Goal: Task Accomplishment & Management: Use online tool/utility

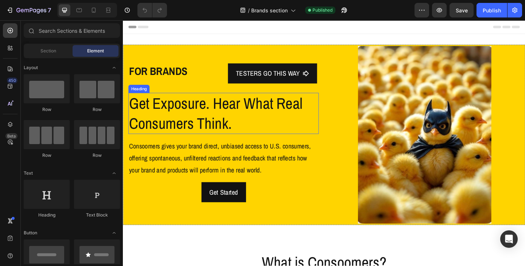
click at [208, 138] on h2 "Get Exposure. Hear What Real Consumers Think." at bounding box center [232, 121] width 207 height 45
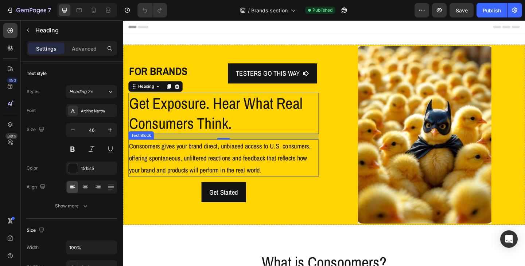
click at [218, 170] on p "Consoomers gives your brand direct, unbiased access to U.S. consumers, offering…" at bounding box center [231, 170] width 205 height 39
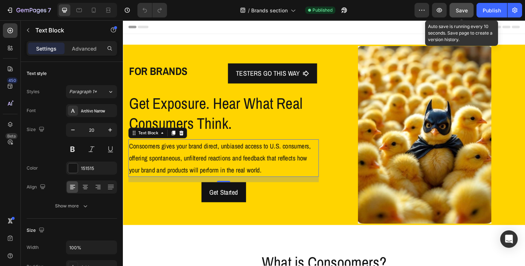
click at [465, 10] on span "Save" at bounding box center [461, 10] width 12 height 6
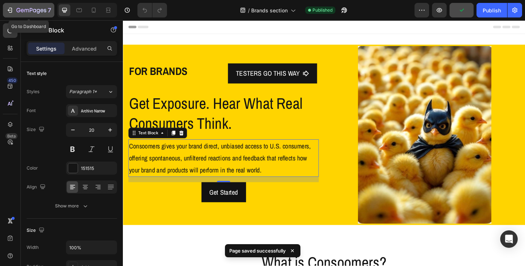
click at [24, 8] on icon "button" at bounding box center [31, 11] width 30 height 6
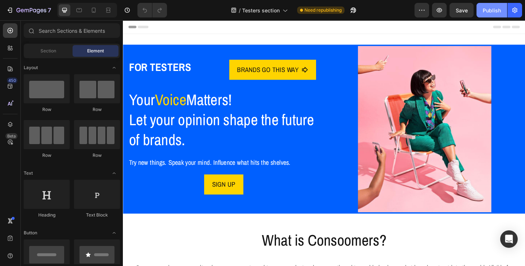
click at [493, 15] on button "Publish" at bounding box center [491, 10] width 31 height 15
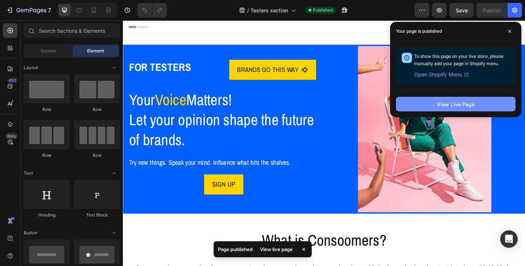
click at [466, 108] on button "View Live Page" at bounding box center [455, 104] width 119 height 15
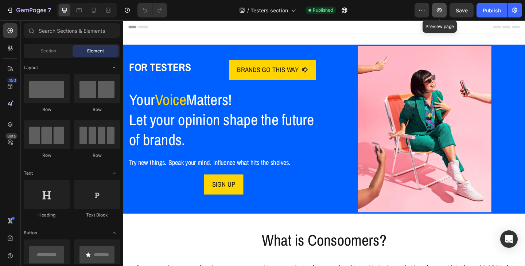
click at [439, 11] on icon "button" at bounding box center [438, 10] width 5 height 4
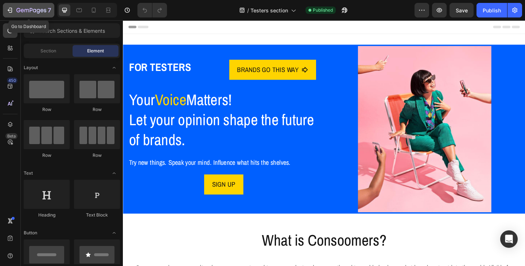
click at [34, 8] on icon "button" at bounding box center [31, 11] width 30 height 6
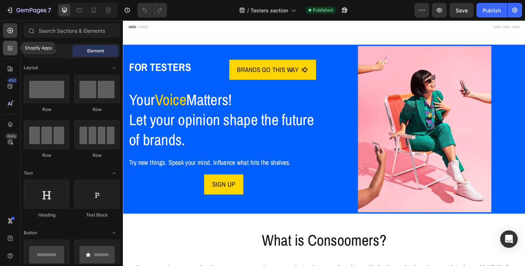
click at [10, 51] on icon at bounding box center [10, 47] width 7 height 7
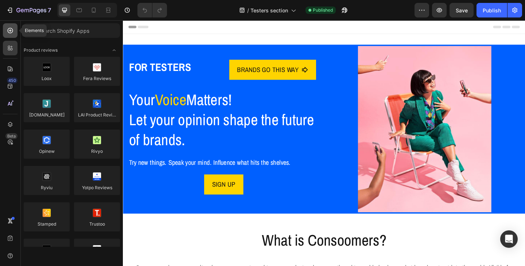
click at [11, 34] on div at bounding box center [10, 30] width 15 height 15
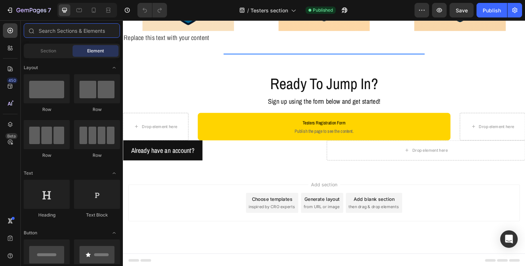
scroll to position [686, 0]
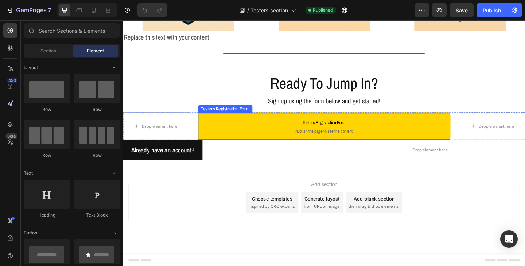
click at [287, 142] on span "Publish the page to see the content." at bounding box center [342, 140] width 266 height 7
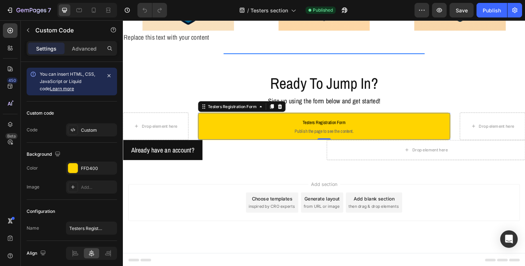
scroll to position [29, 0]
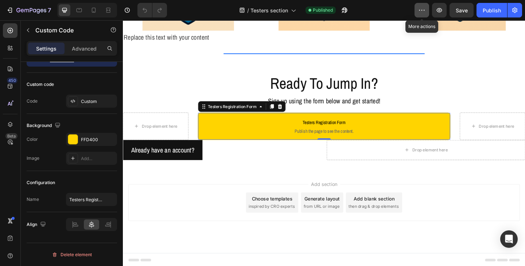
click at [422, 14] on button "button" at bounding box center [421, 10] width 15 height 15
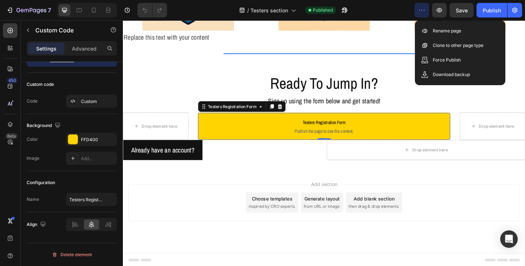
click at [422, 14] on button "button" at bounding box center [421, 10] width 15 height 15
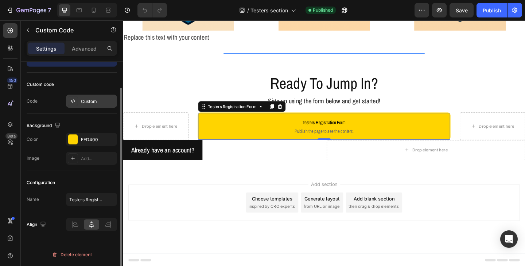
click at [88, 103] on div "Custom" at bounding box center [98, 101] width 34 height 7
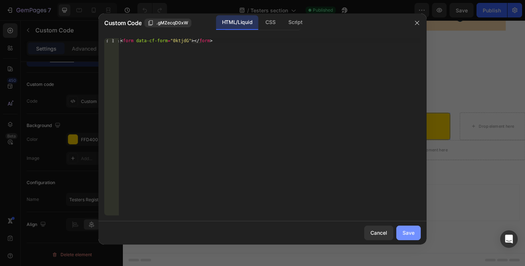
click at [405, 232] on div "Save" at bounding box center [408, 233] width 12 height 8
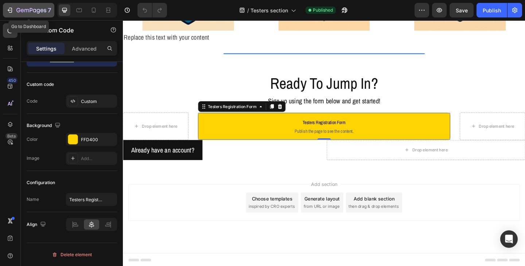
click at [30, 7] on div "7" at bounding box center [33, 10] width 35 height 9
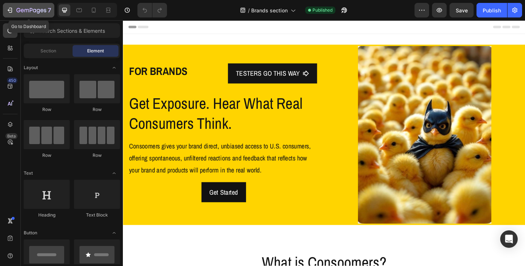
click at [30, 11] on icon "button" at bounding box center [31, 11] width 30 height 6
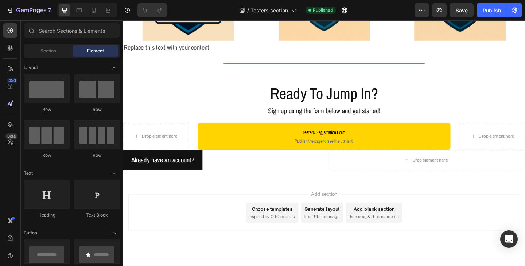
scroll to position [686, 0]
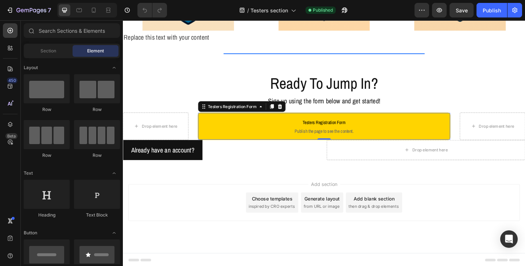
click at [234, 144] on p "Testers Registration Form Publish the page to see the content." at bounding box center [342, 135] width 266 height 29
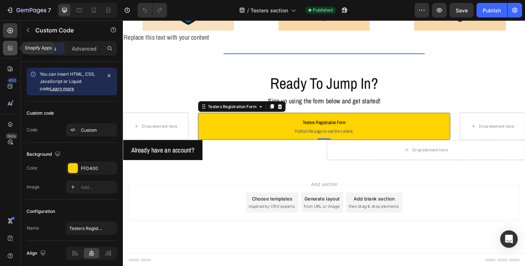
click at [6, 48] on div at bounding box center [10, 48] width 15 height 15
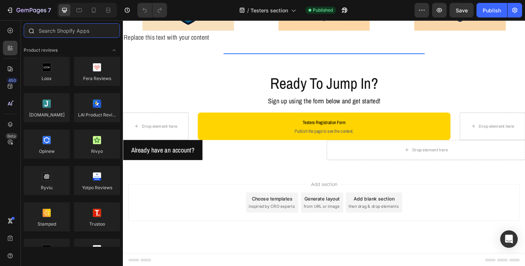
click at [60, 32] on input "text" at bounding box center [72, 30] width 96 height 15
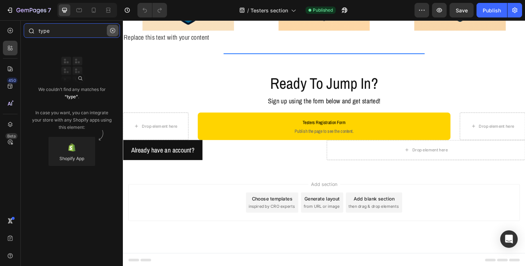
type input "type"
click at [113, 31] on icon "button" at bounding box center [112, 30] width 5 height 5
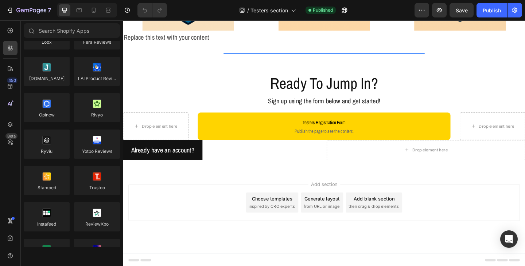
scroll to position [0, 0]
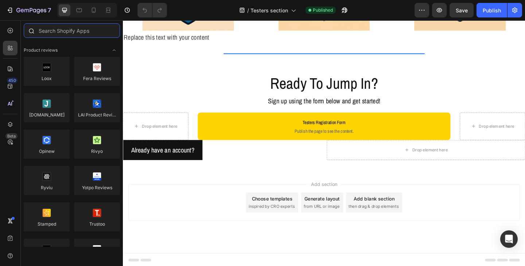
click at [59, 30] on input "text" at bounding box center [72, 30] width 96 height 15
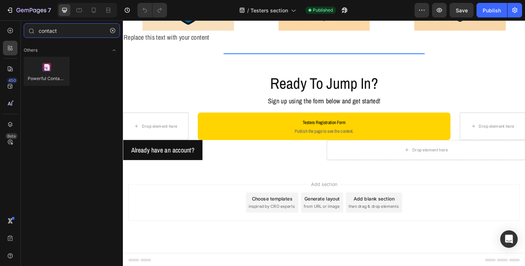
type input "contact"
